Goal: Transaction & Acquisition: Purchase product/service

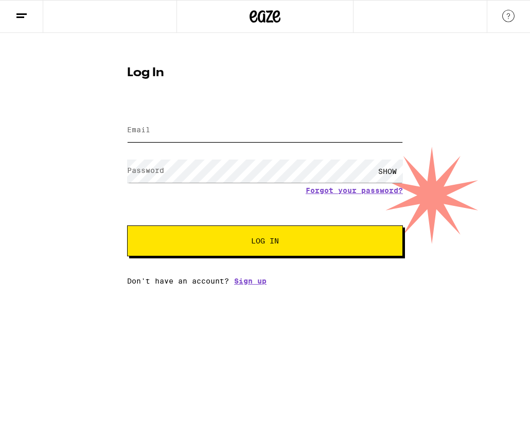
type input "[EMAIL_ADDRESS][DOMAIN_NAME]"
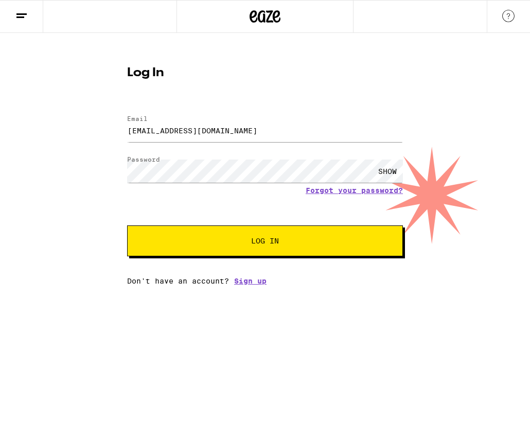
click at [247, 253] on button "Log In" at bounding box center [265, 241] width 276 height 31
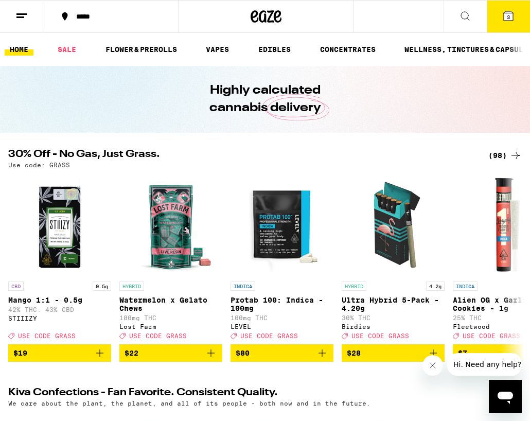
click at [513, 15] on icon at bounding box center [508, 15] width 9 height 9
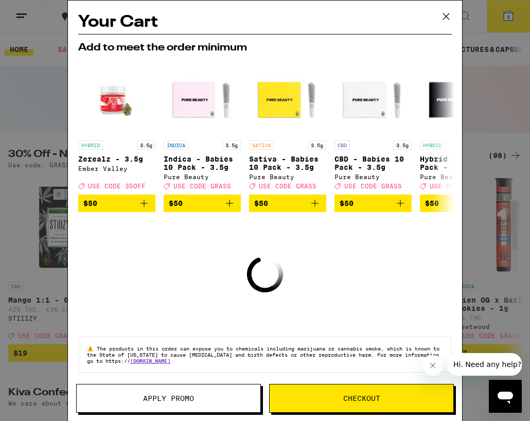
click at [449, 16] on icon at bounding box center [446, 16] width 15 height 15
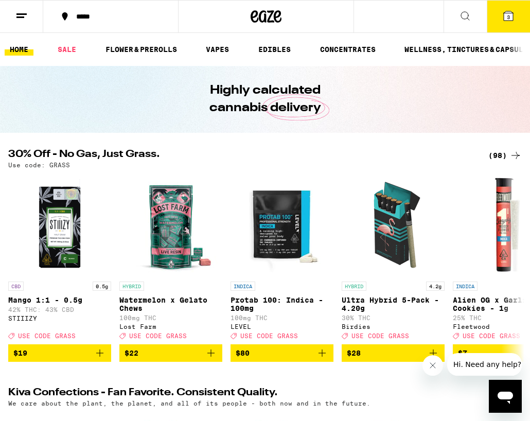
click at [26, 19] on icon at bounding box center [21, 16] width 12 height 12
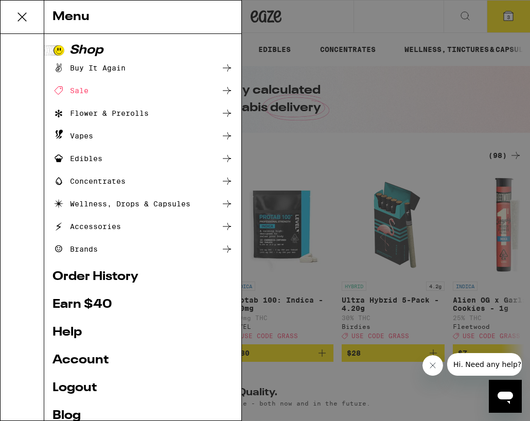
click at [111, 70] on div "Buy It Again" at bounding box center [89, 68] width 73 height 12
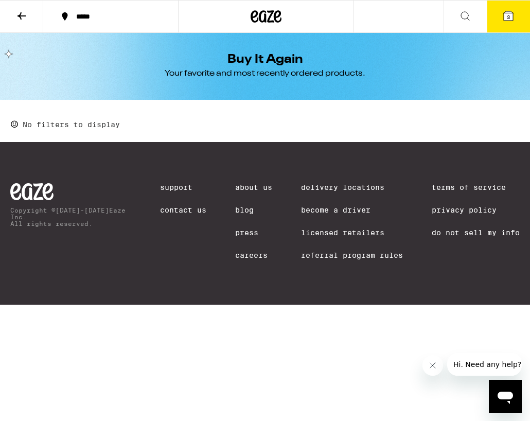
click at [21, 14] on icon at bounding box center [22, 15] width 8 height 7
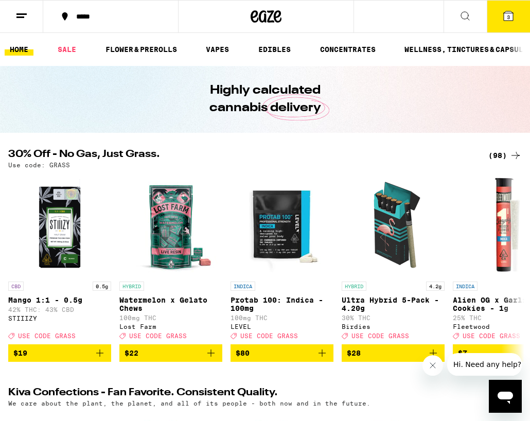
click at [469, 19] on icon at bounding box center [465, 16] width 8 height 8
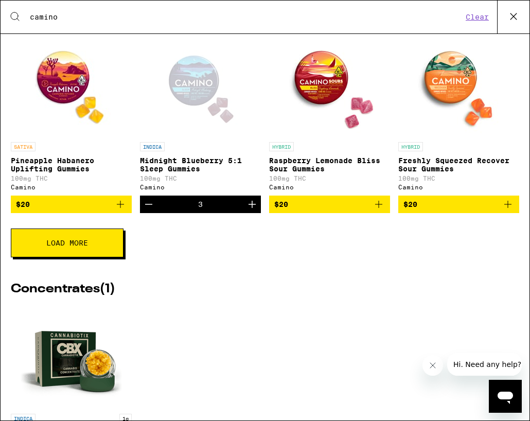
scroll to position [366, 0]
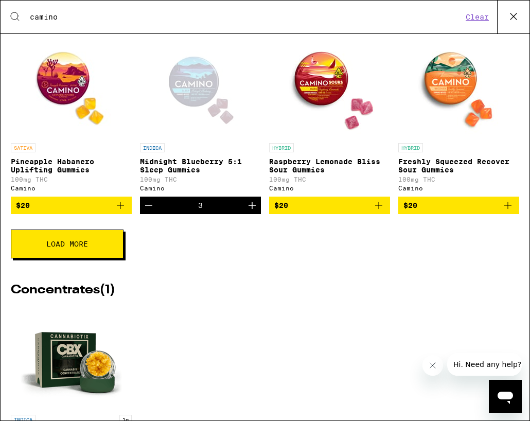
type input "camino"
click at [151, 212] on icon "Decrement" at bounding box center [149, 205] width 12 height 12
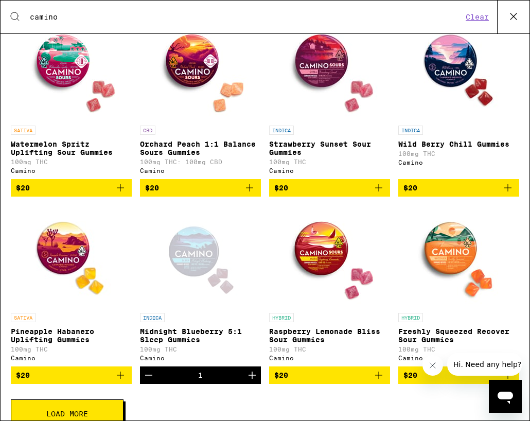
scroll to position [188, 0]
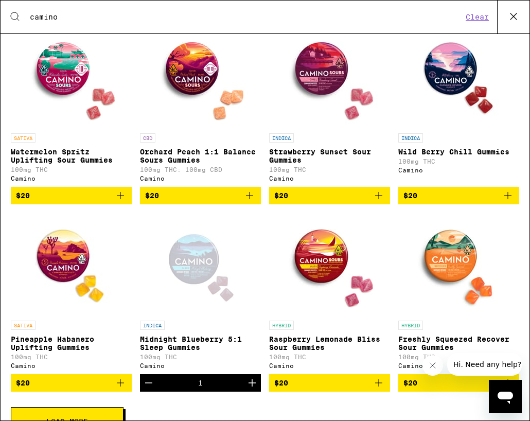
click at [148, 389] on icon "Decrement" at bounding box center [149, 383] width 12 height 12
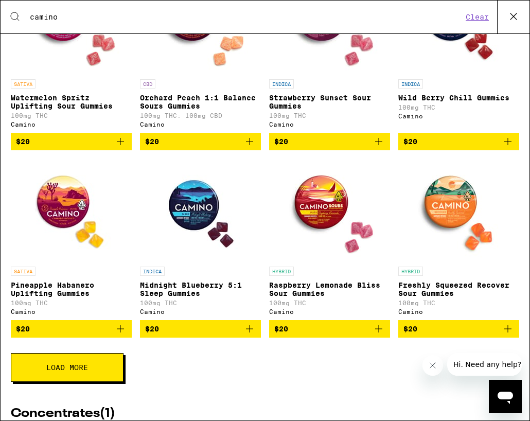
scroll to position [248, 0]
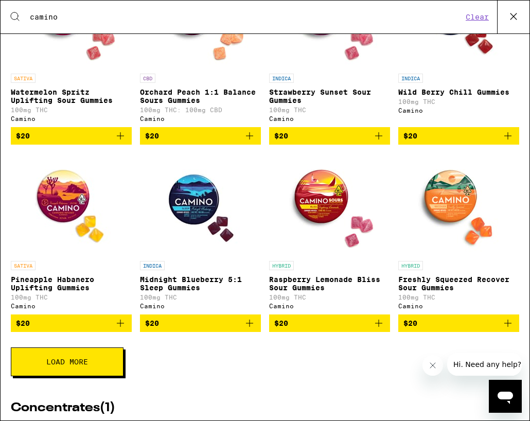
click at [184, 186] on img "Open page for Midnight Blueberry 5:1 Sleep Gummies from Camino" at bounding box center [200, 204] width 103 height 103
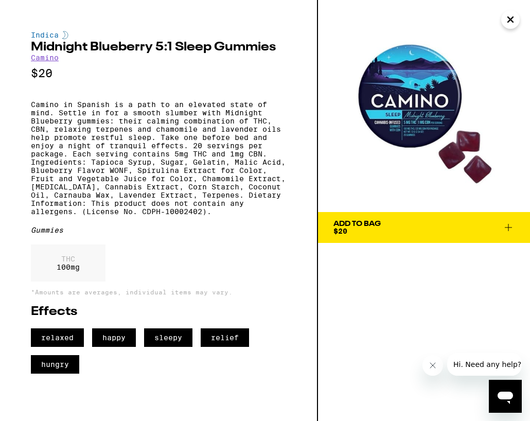
click at [511, 226] on icon at bounding box center [509, 227] width 12 height 12
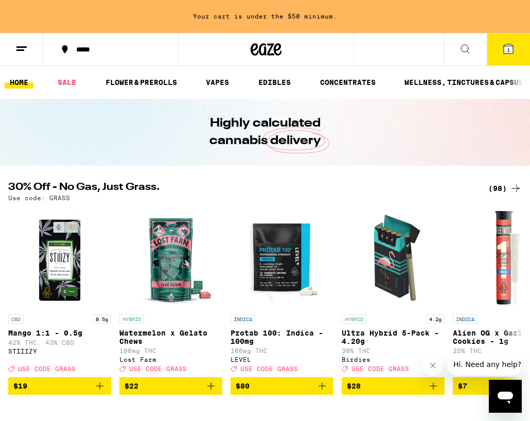
click at [502, 55] on button "1" at bounding box center [508, 49] width 43 height 32
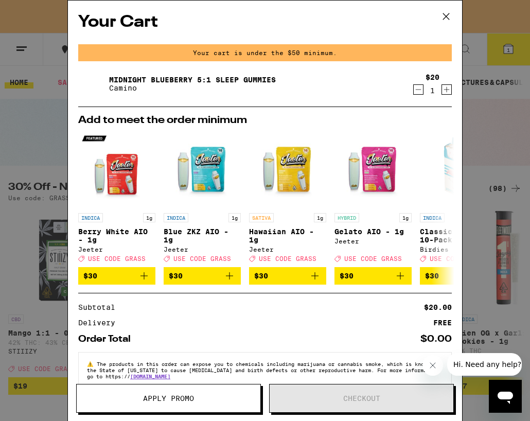
click at [446, 89] on icon "Increment" at bounding box center [446, 89] width 9 height 12
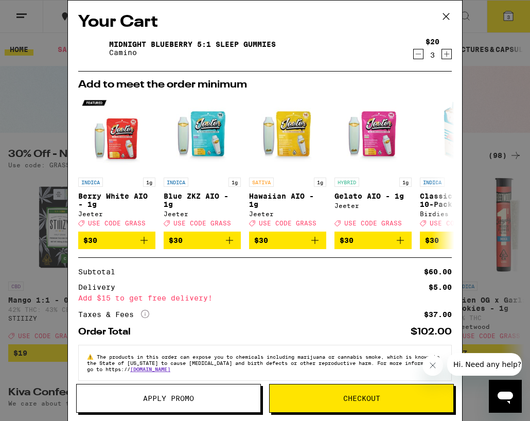
click at [453, 12] on icon at bounding box center [446, 16] width 15 height 15
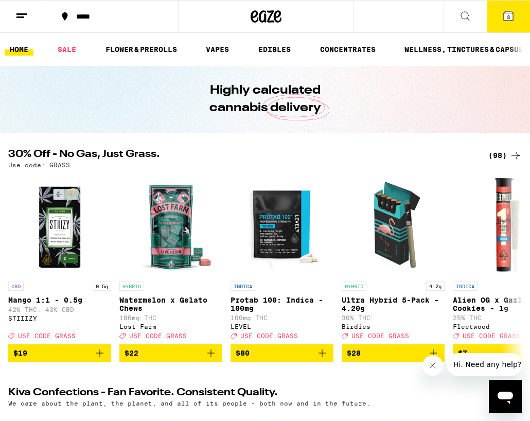
click at [504, 14] on icon at bounding box center [508, 15] width 9 height 9
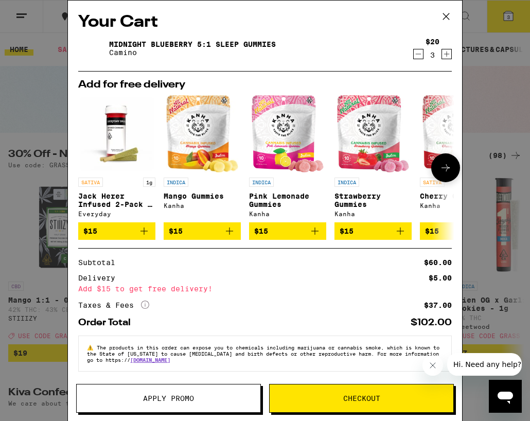
scroll to position [6, 0]
click at [175, 41] on link "Midnight Blueberry 5:1 Sleep Gummies" at bounding box center [192, 44] width 167 height 8
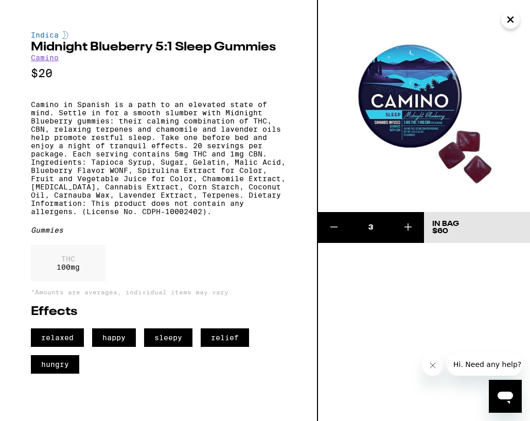
click at [403, 107] on img at bounding box center [424, 106] width 212 height 212
click at [511, 22] on icon "Close" at bounding box center [511, 19] width 12 height 15
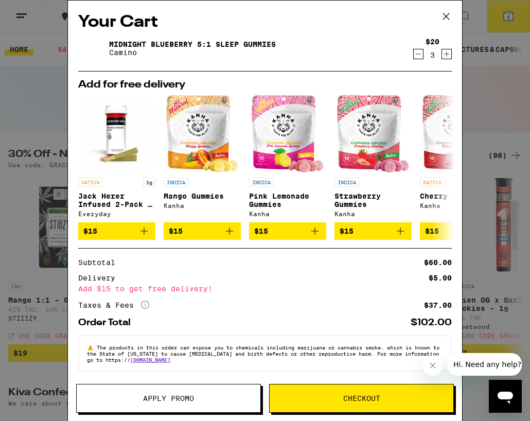
click at [450, 13] on icon at bounding box center [446, 16] width 6 height 6
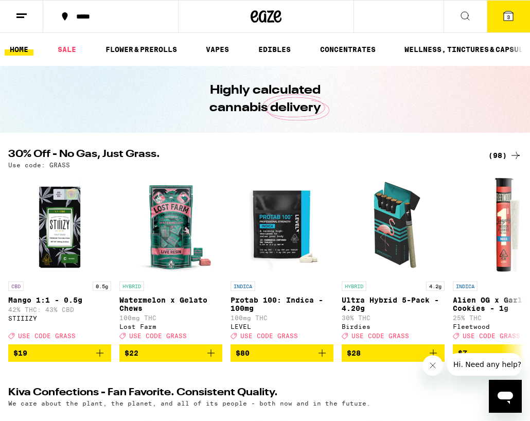
click at [469, 10] on icon at bounding box center [465, 16] width 12 height 12
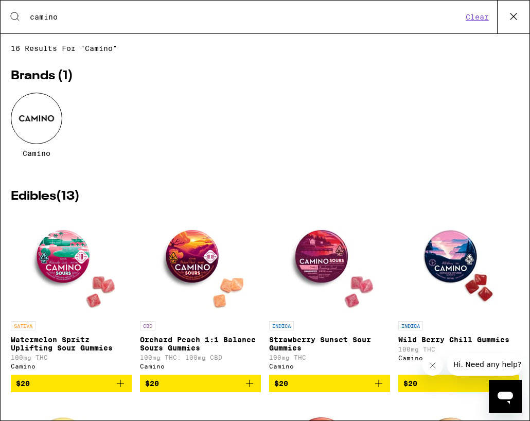
drag, startPoint x: 99, startPoint y: 16, endPoint x: 50, endPoint y: -4, distance: 53.6
click at [50, 0] on html "***** ***** 3 Checkout $ 60 3 HOME SALE FLOWER & PREROLLS VAPES EDIBLES CONCENT…" at bounding box center [265, 0] width 530 height 0
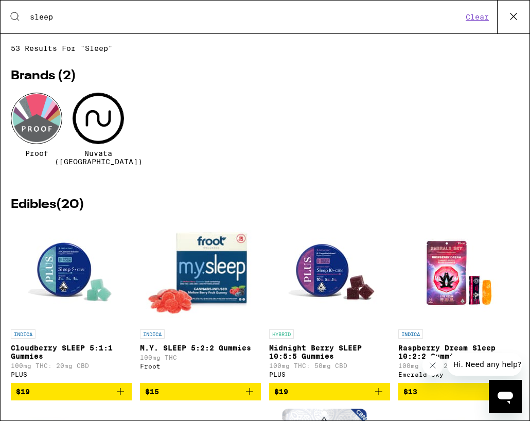
drag, startPoint x: 58, startPoint y: 19, endPoint x: 31, endPoint y: 13, distance: 27.9
click at [32, 14] on input "sleep" at bounding box center [246, 16] width 434 height 9
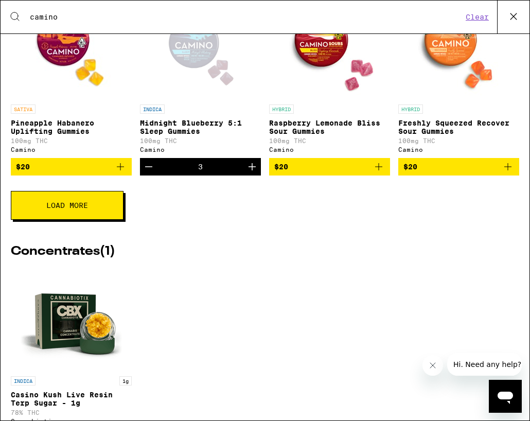
scroll to position [414, 0]
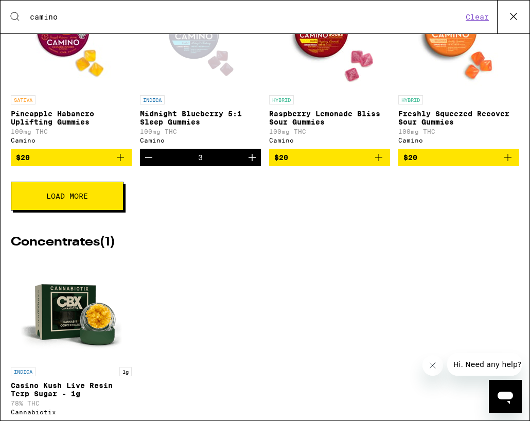
drag, startPoint x: 78, startPoint y: 19, endPoint x: 31, endPoint y: 2, distance: 49.9
click at [31, 2] on div "Search for Products camino Clear" at bounding box center [265, 17] width 529 height 33
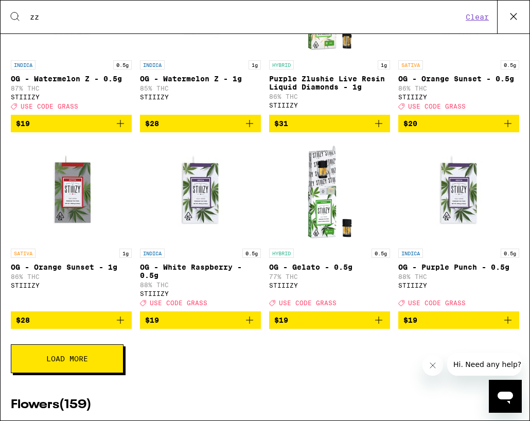
type input "zzz"
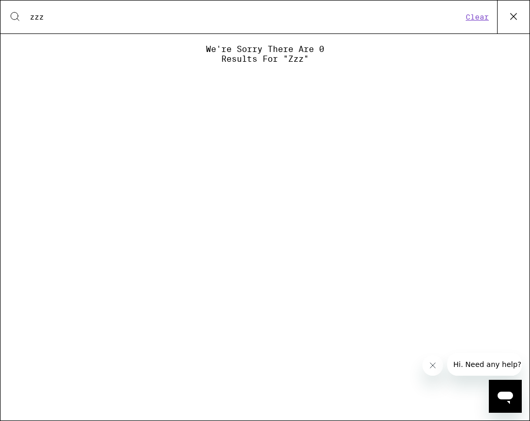
scroll to position [0, 0]
drag, startPoint x: 60, startPoint y: 19, endPoint x: 1, endPoint y: 6, distance: 60.6
click at [1, 6] on div "Search for Products zzz Clear" at bounding box center [265, 17] width 529 height 33
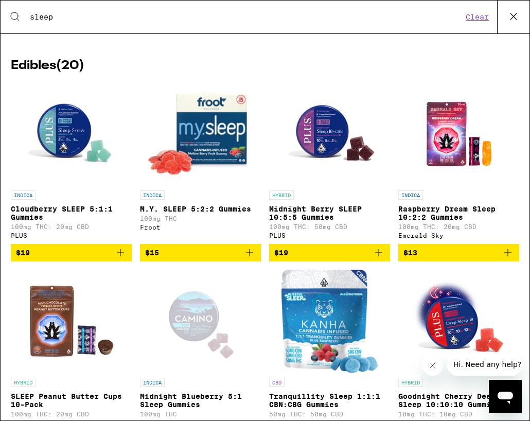
scroll to position [147, 0]
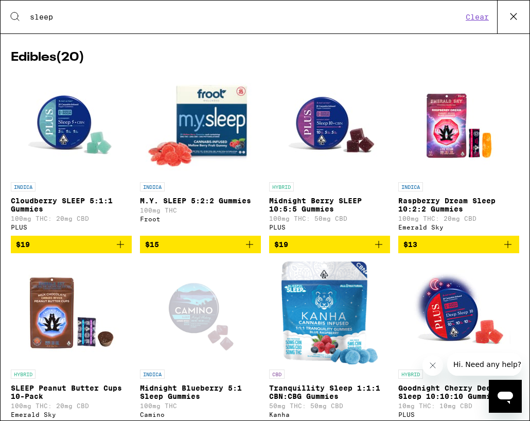
type input "sleep"
click at [67, 118] on img "Open page for Cloudberry SLEEP 5:1:1 Gummies from PLUS" at bounding box center [71, 125] width 103 height 103
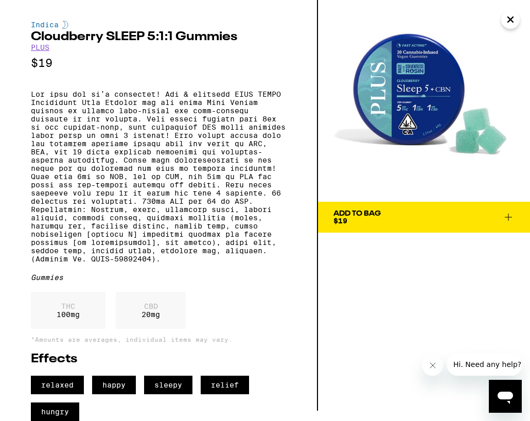
scroll to position [43, 0]
click at [404, 53] on img at bounding box center [424, 96] width 212 height 212
click at [516, 13] on icon "Close" at bounding box center [511, 19] width 12 height 15
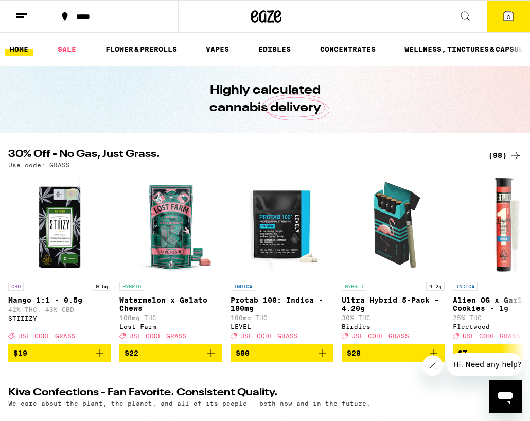
click at [100, 13] on div "*****" at bounding box center [117, 16] width 92 height 7
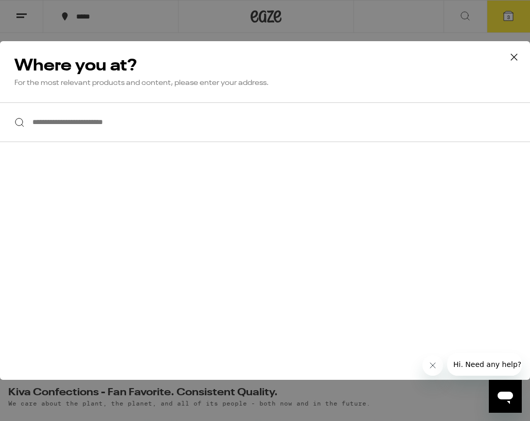
click at [513, 59] on icon at bounding box center [514, 56] width 15 height 15
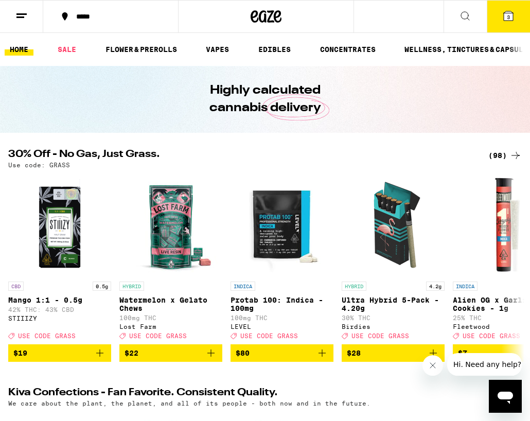
click at [473, 13] on button at bounding box center [465, 17] width 43 height 32
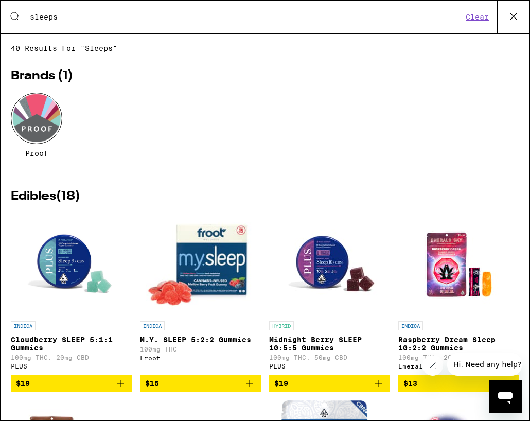
type input "sleep"
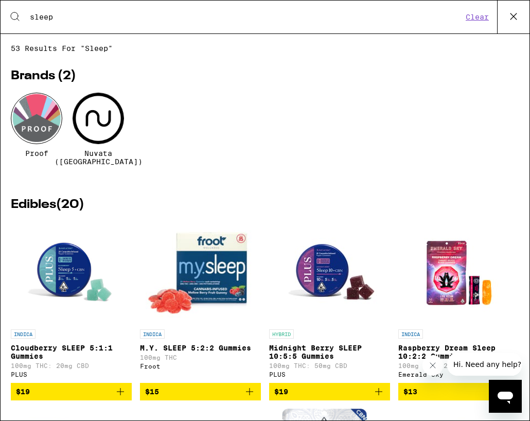
click at [517, 22] on icon at bounding box center [513, 16] width 15 height 15
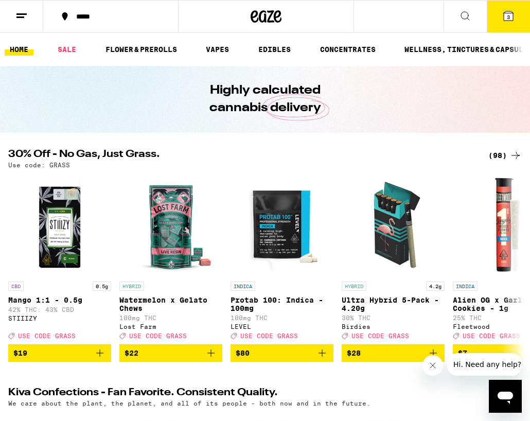
click at [508, 21] on icon at bounding box center [508, 15] width 9 height 9
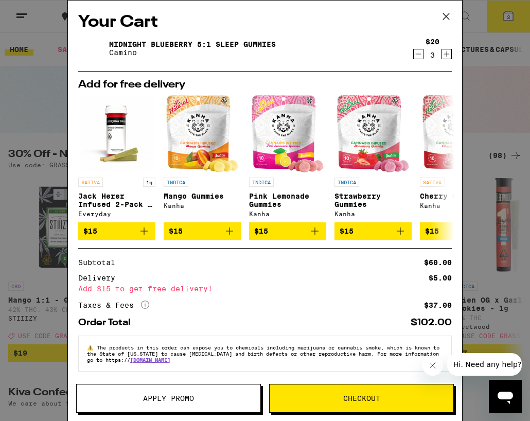
click at [447, 13] on icon at bounding box center [446, 16] width 15 height 15
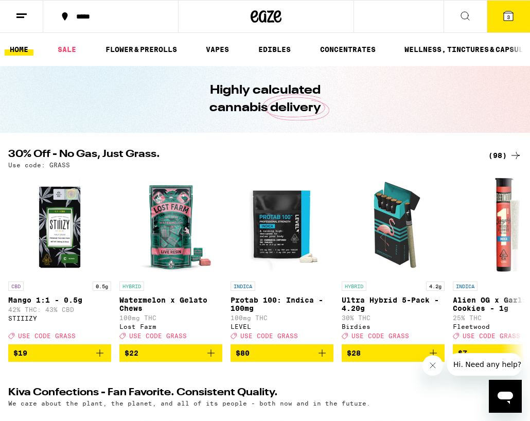
click at [481, 28] on button at bounding box center [465, 17] width 43 height 32
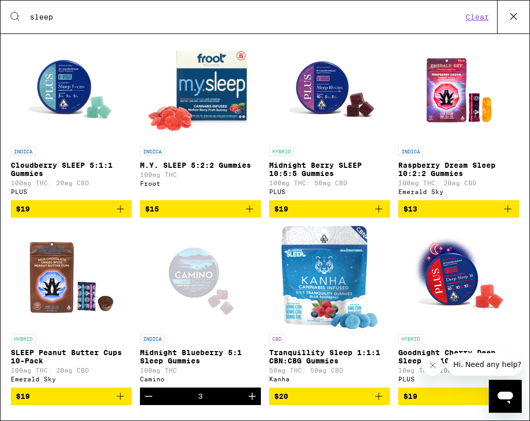
scroll to position [173, 0]
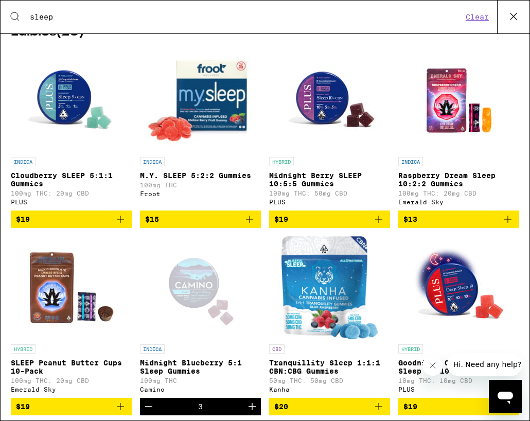
type input "sleep"
click at [520, 17] on icon at bounding box center [513, 16] width 15 height 15
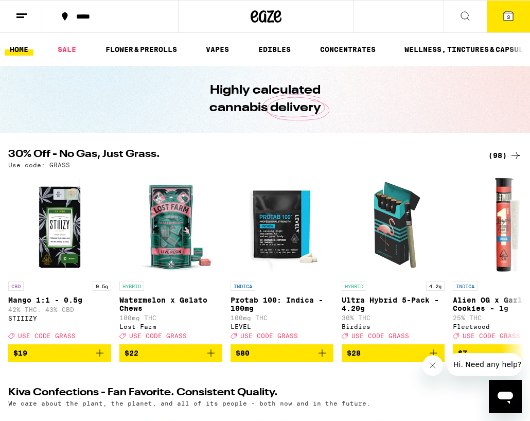
click at [506, 19] on icon at bounding box center [508, 15] width 9 height 9
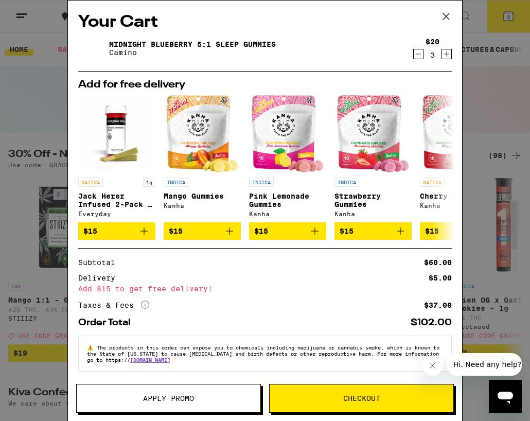
scroll to position [6, 0]
click at [128, 40] on link "Midnight Blueberry 5:1 Sleep Gummies" at bounding box center [192, 44] width 167 height 8
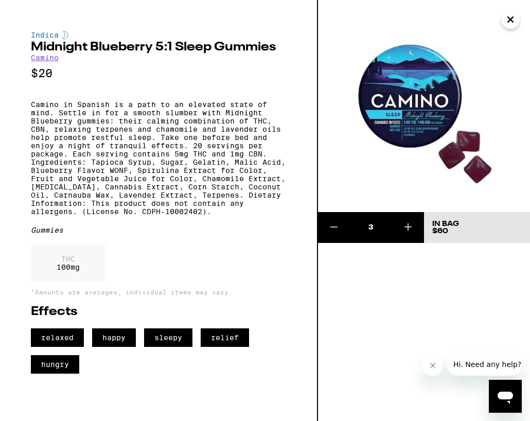
click at [510, 20] on icon "Close" at bounding box center [510, 19] width 5 height 5
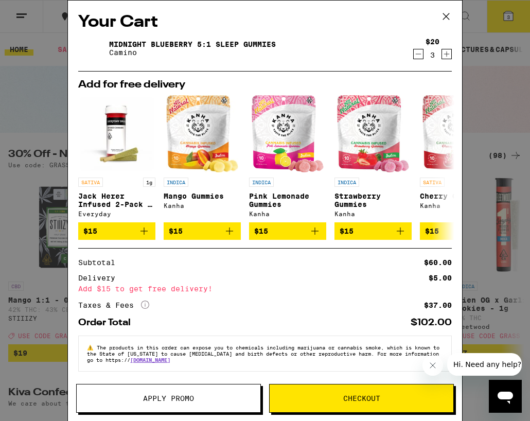
click at [451, 18] on icon at bounding box center [446, 16] width 15 height 15
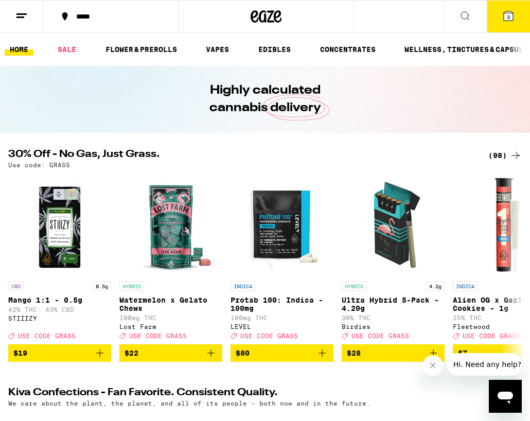
click at [460, 20] on icon at bounding box center [465, 16] width 12 height 12
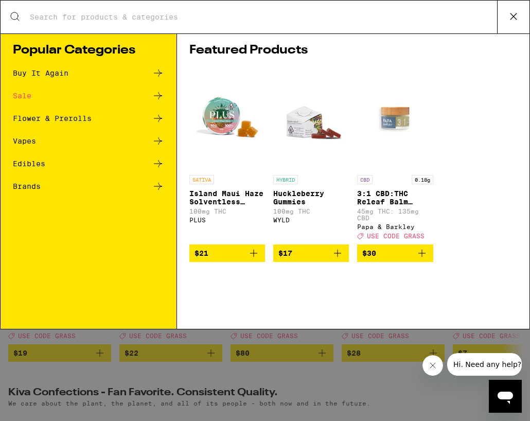
click at [174, 6] on div "Search for Products" at bounding box center [265, 17] width 529 height 33
click at [163, 28] on div "Search for Products" at bounding box center [265, 17] width 529 height 33
click at [168, 15] on input "Search for Products" at bounding box center [263, 16] width 468 height 9
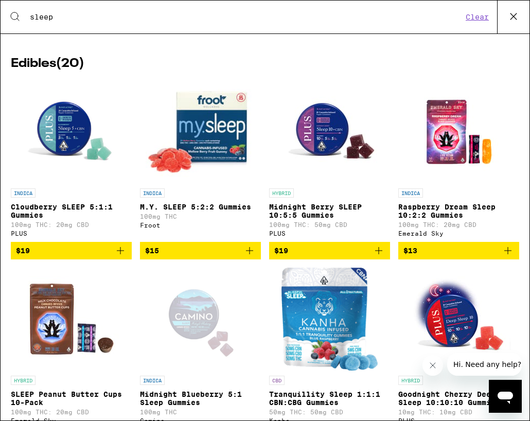
scroll to position [63, 0]
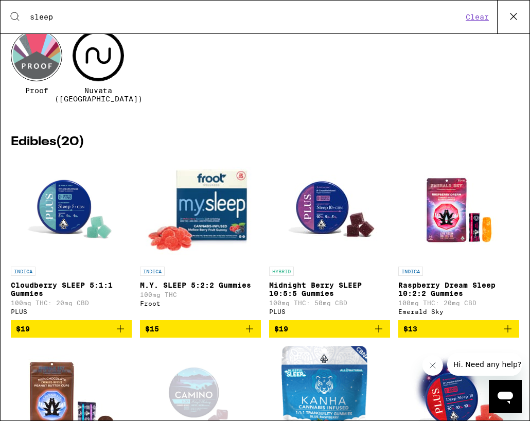
type input "sleep"
click at [307, 224] on img "Open page for Midnight Berry SLEEP 10:5:5 Gummies from PLUS" at bounding box center [330, 210] width 103 height 103
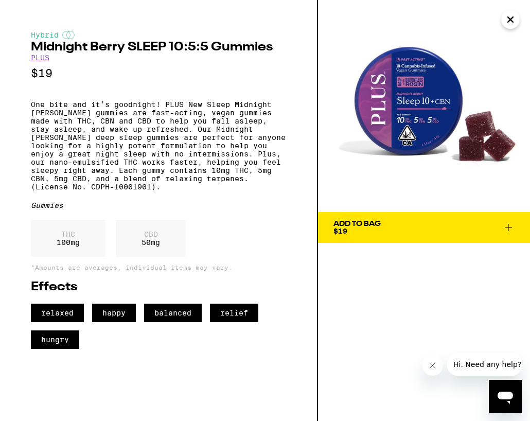
click at [424, 117] on img at bounding box center [424, 106] width 212 height 212
click at [513, 29] on img at bounding box center [424, 106] width 212 height 212
click at [511, 20] on icon "Close" at bounding box center [510, 19] width 5 height 5
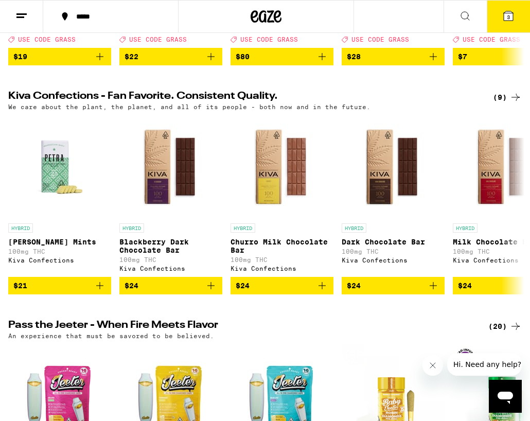
scroll to position [299, 0]
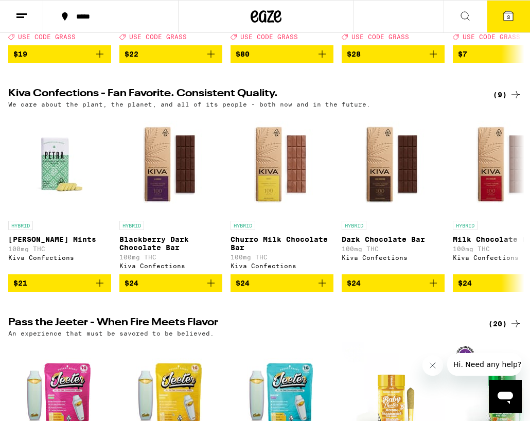
click at [466, 16] on icon at bounding box center [465, 16] width 12 height 12
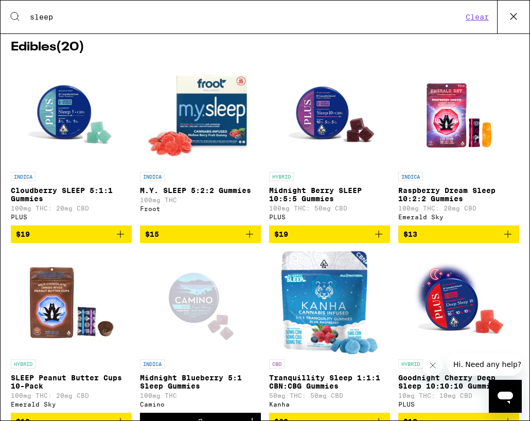
scroll to position [156, 0]
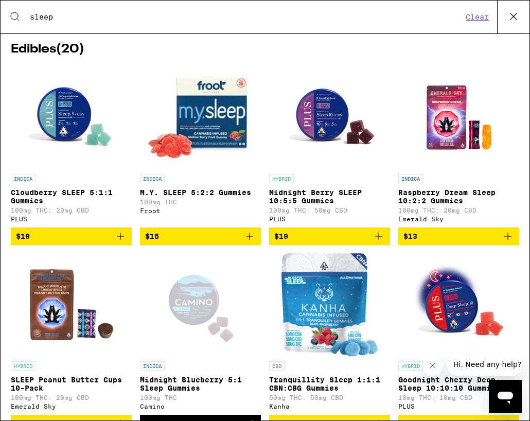
click at [329, 123] on img "Open page for Midnight Berry SLEEP 10:5:5 Gummies from PLUS" at bounding box center [330, 117] width 103 height 103
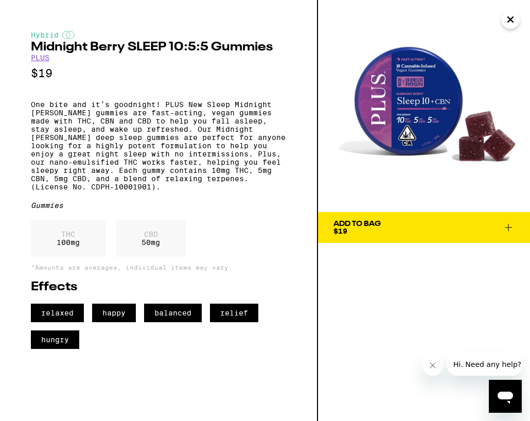
click at [508, 229] on icon at bounding box center [509, 227] width 12 height 12
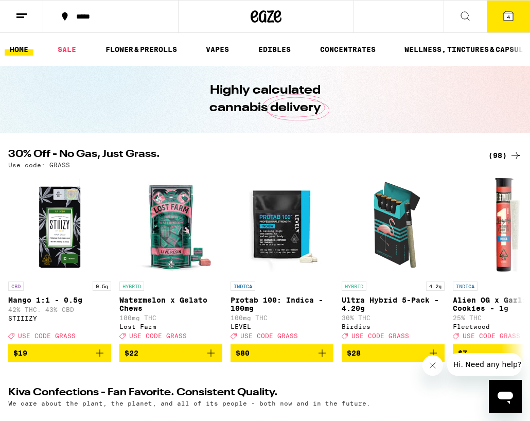
click at [509, 19] on span "4" at bounding box center [508, 17] width 3 height 6
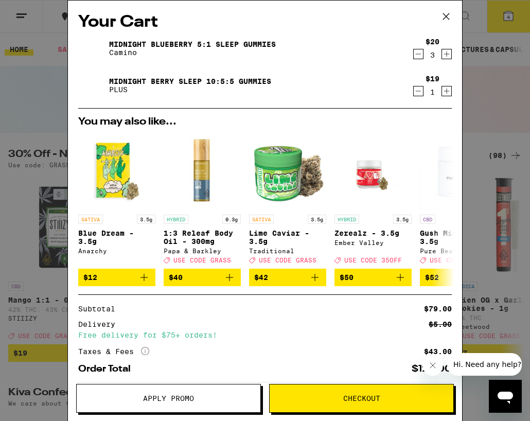
click at [419, 54] on icon "Decrement" at bounding box center [419, 54] width 6 height 0
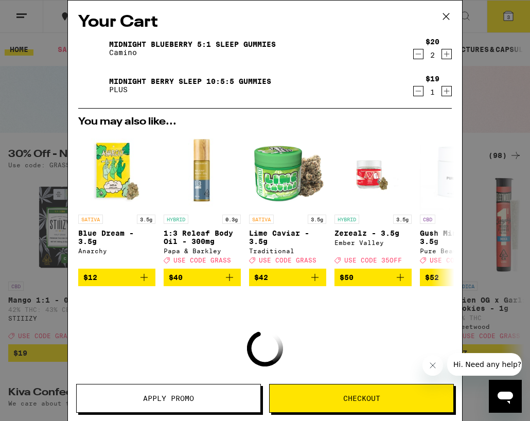
click at [419, 54] on icon "Decrement" at bounding box center [419, 54] width 6 height 0
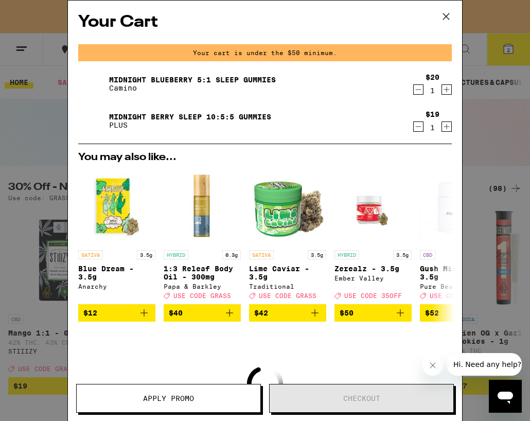
click at [416, 90] on icon "Decrement" at bounding box center [418, 89] width 9 height 12
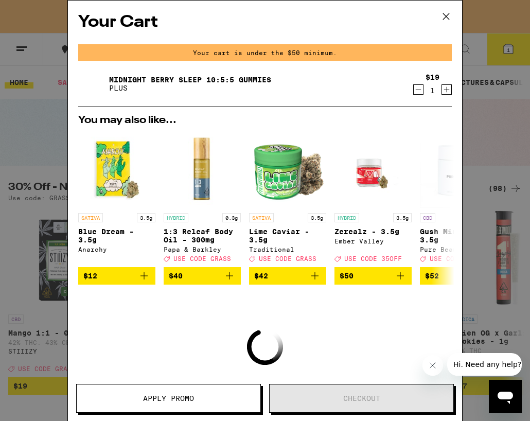
click at [446, 91] on icon "Increment" at bounding box center [447, 90] width 6 height 6
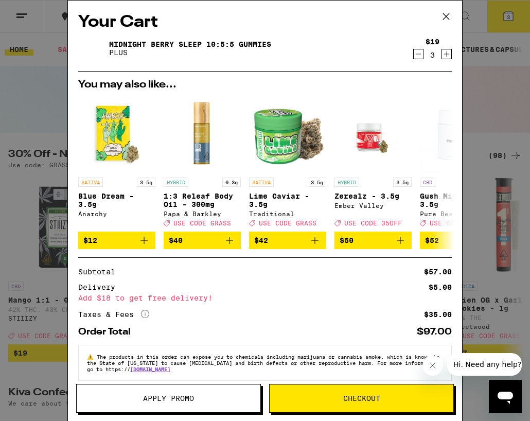
click at [446, 54] on icon "Increment" at bounding box center [446, 54] width 9 height 12
click at [340, 391] on button "Checkout" at bounding box center [361, 398] width 185 height 29
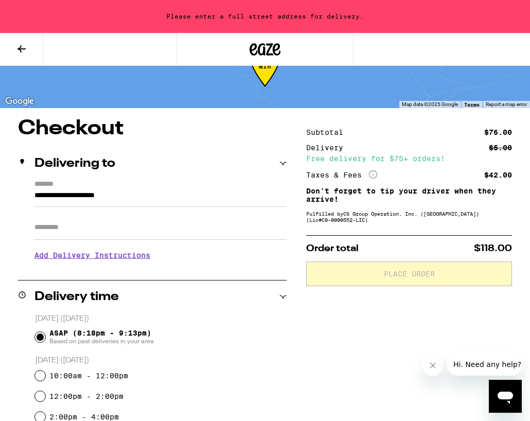
scroll to position [78, 0]
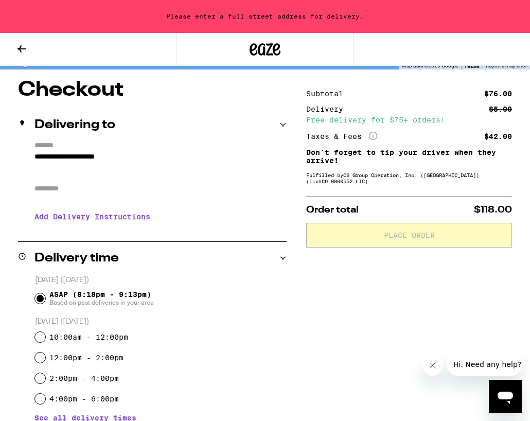
click at [35, 155] on input "**********" at bounding box center [161, 160] width 252 height 18
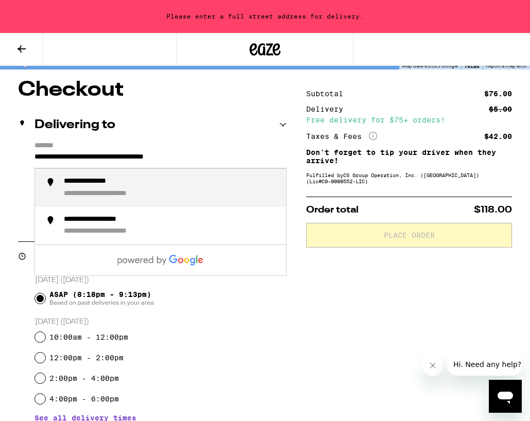
click at [138, 183] on div "**********" at bounding box center [101, 181] width 75 height 9
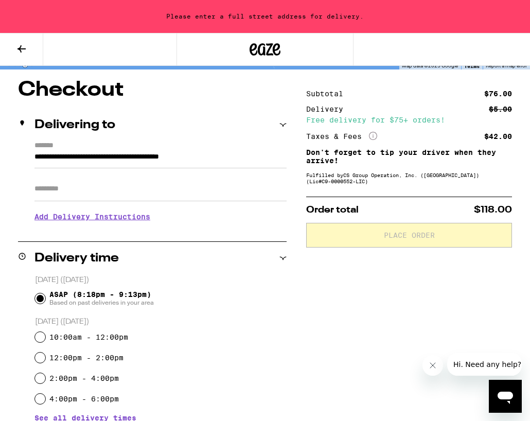
type input "**********"
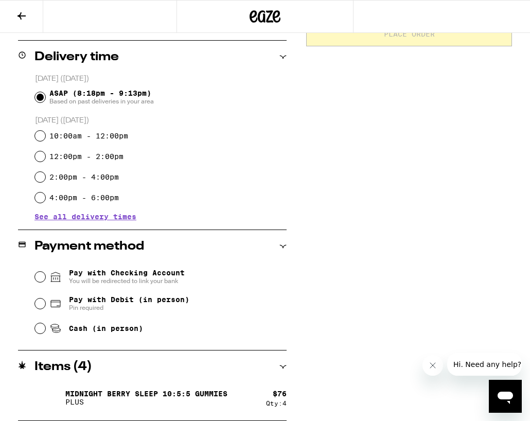
scroll to position [246, 0]
click at [42, 331] on input "Cash (in person)" at bounding box center [40, 328] width 10 height 10
radio input "true"
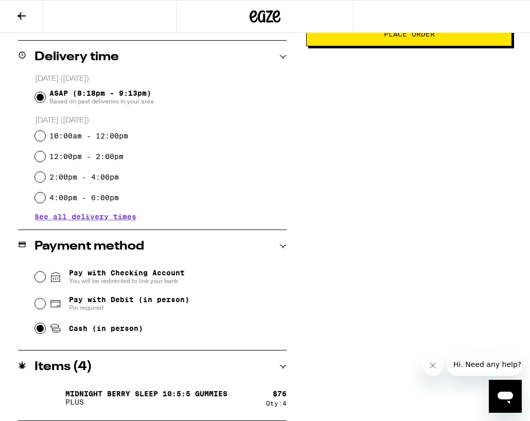
click at [425, 43] on button "Place Order" at bounding box center [409, 34] width 206 height 25
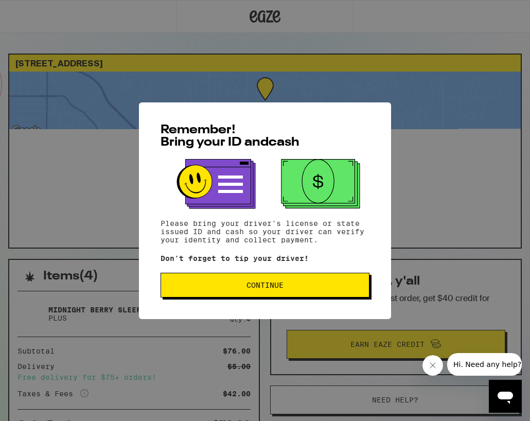
click at [284, 287] on span "Continue" at bounding box center [265, 285] width 37 height 7
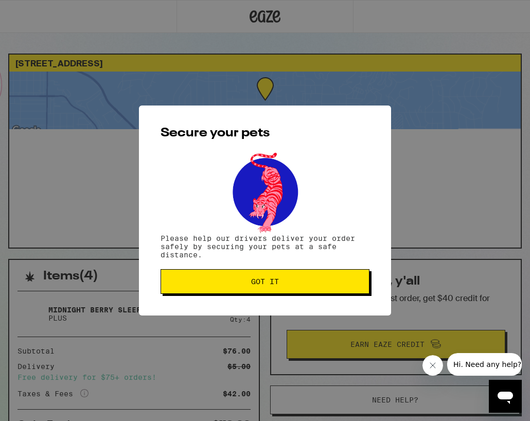
click at [277, 283] on span "Got it" at bounding box center [265, 281] width 28 height 7
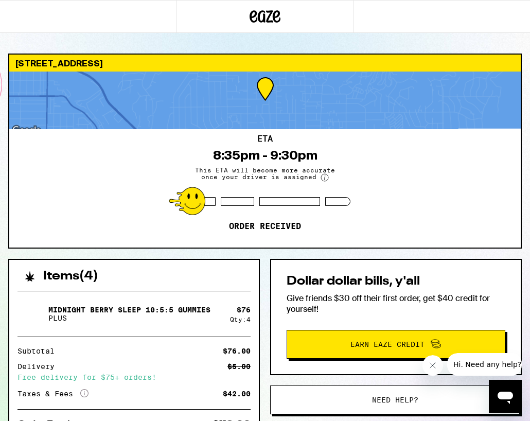
click at [274, 16] on icon at bounding box center [277, 16] width 8 height 12
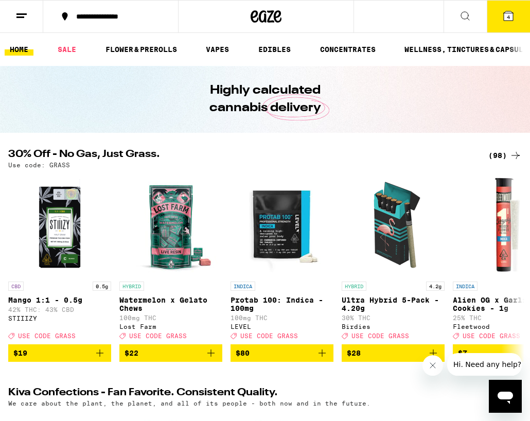
click at [507, 20] on icon at bounding box center [508, 15] width 9 height 9
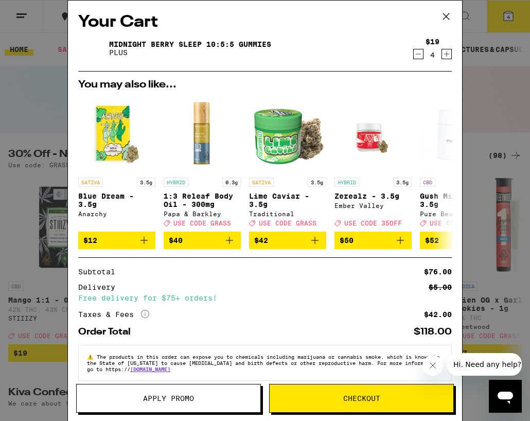
click at [417, 57] on icon "Decrement" at bounding box center [418, 54] width 9 height 12
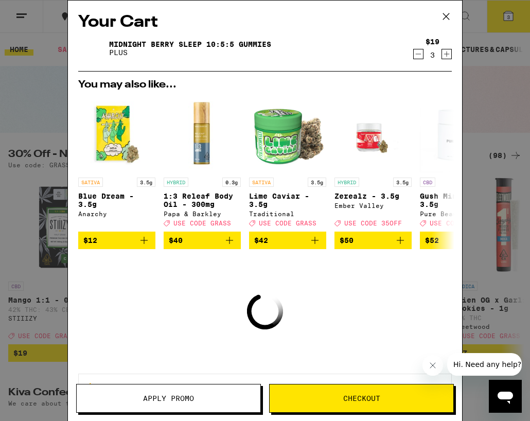
click at [417, 57] on icon "Decrement" at bounding box center [418, 54] width 9 height 12
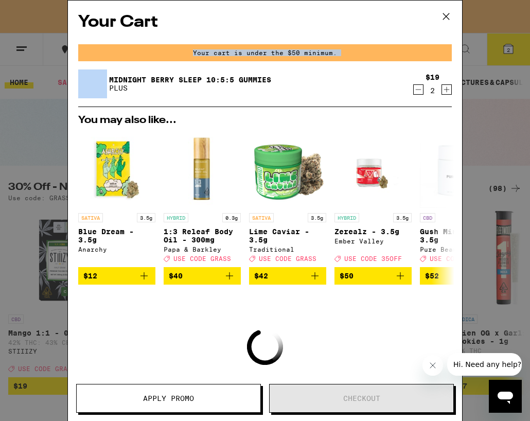
click at [417, 57] on div "Your cart is under the $50 minimum." at bounding box center [265, 52] width 374 height 17
click at [419, 94] on icon "Decrement" at bounding box center [418, 89] width 9 height 12
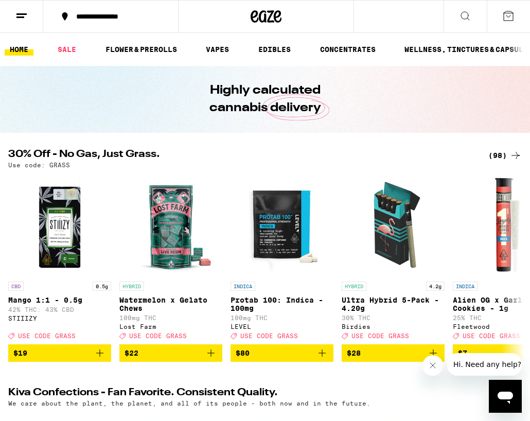
click at [26, 14] on line at bounding box center [21, 14] width 10 height 0
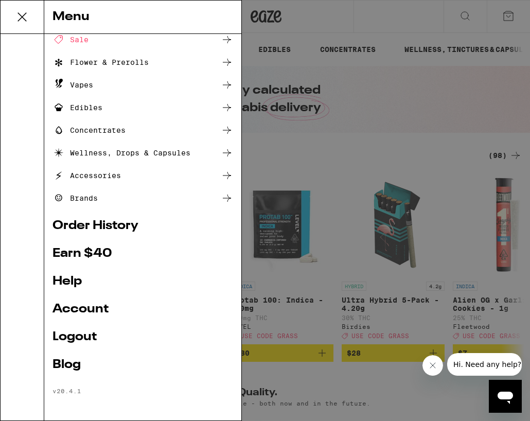
scroll to position [52, 0]
click at [83, 333] on link "Logout" at bounding box center [143, 337] width 181 height 12
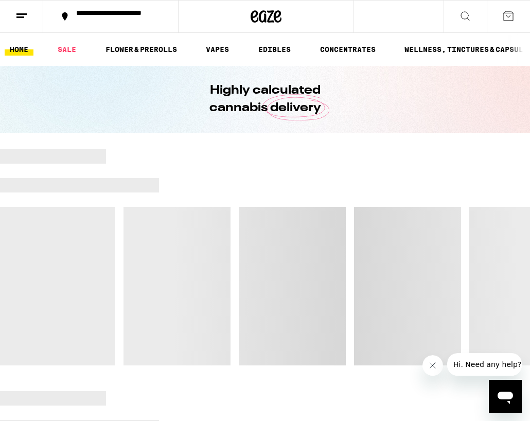
scroll to position [0, 0]
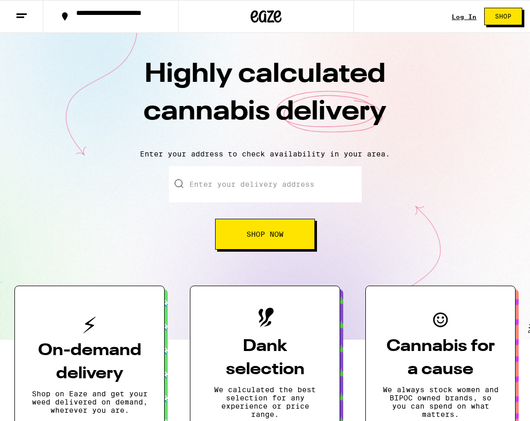
click at [463, 17] on link "Log In" at bounding box center [464, 16] width 25 height 7
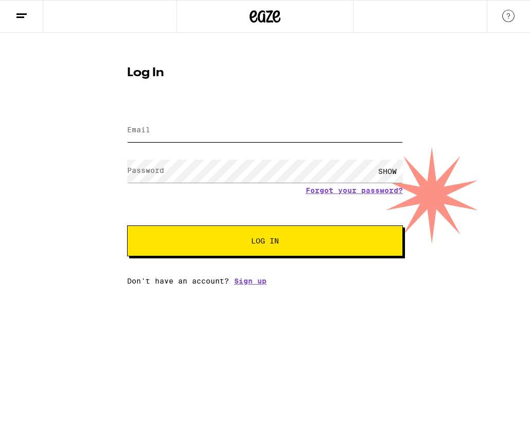
click at [399, 127] on input "Email" at bounding box center [265, 130] width 276 height 23
type input "[EMAIL_ADDRESS][DOMAIN_NAME]"
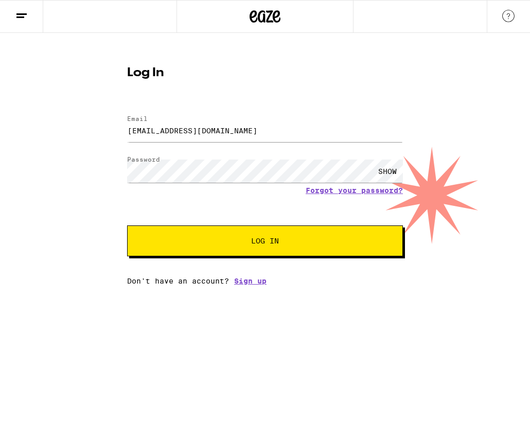
click at [381, 169] on div "SHOW" at bounding box center [387, 171] width 31 height 23
click at [249, 251] on button "Log In" at bounding box center [265, 241] width 276 height 31
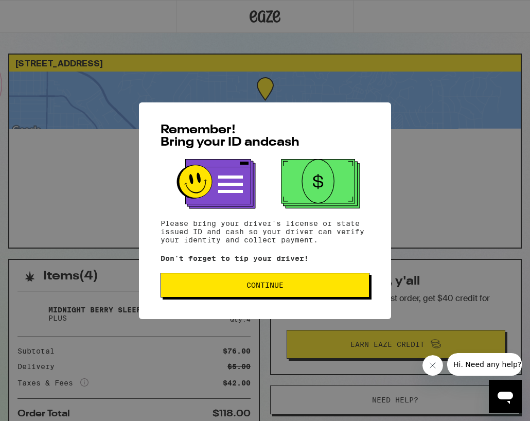
click at [277, 288] on span "Continue" at bounding box center [265, 285] width 37 height 7
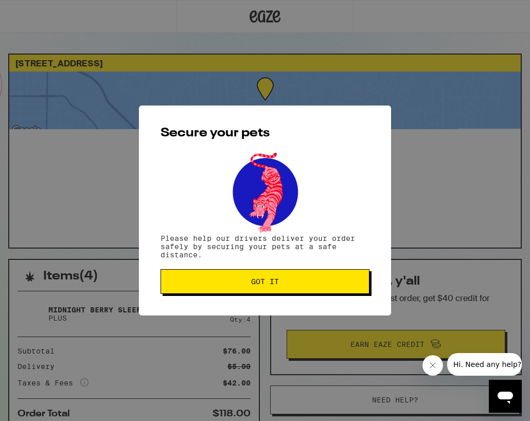
click at [268, 288] on button "Got it" at bounding box center [265, 281] width 209 height 25
